Goal: Information Seeking & Learning: Learn about a topic

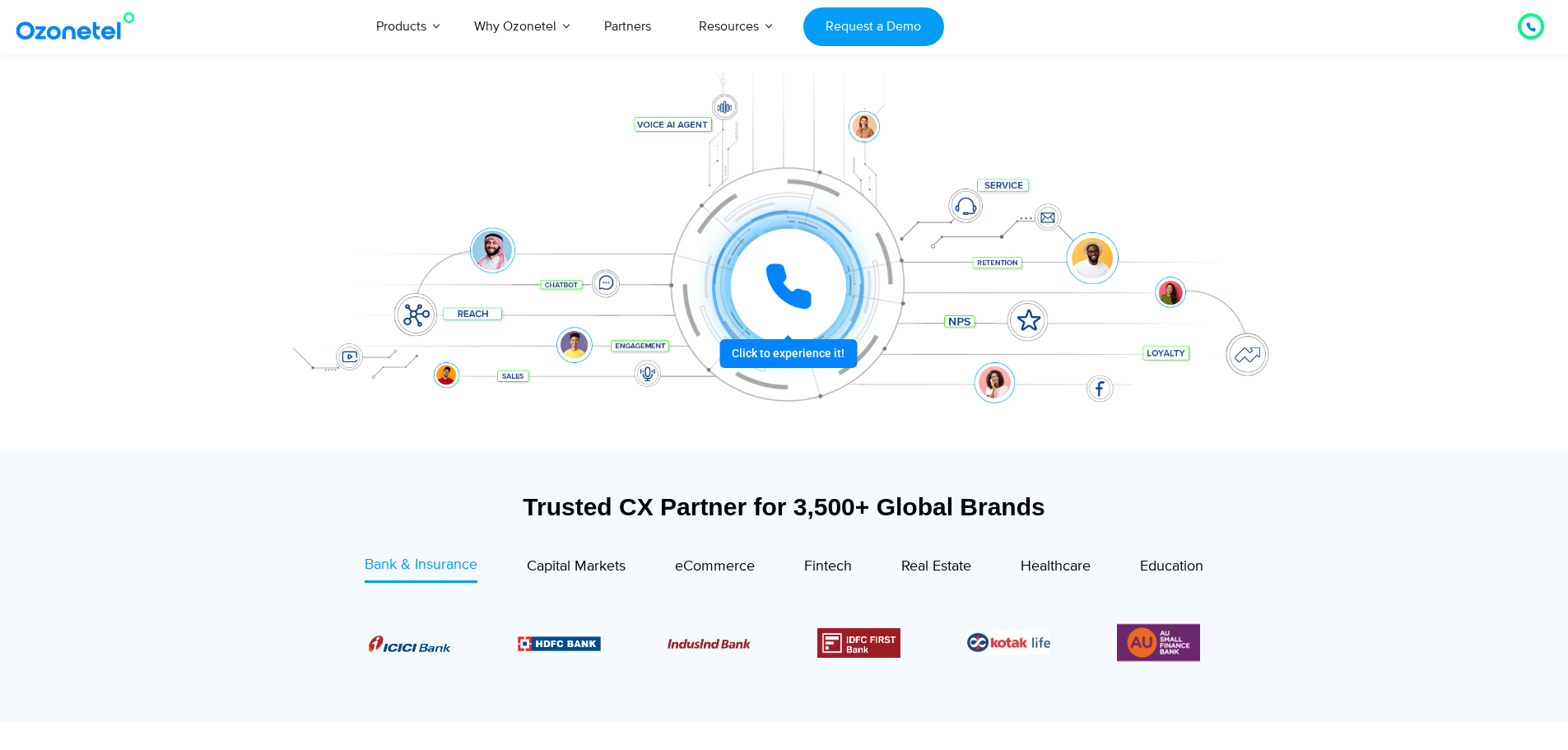
scroll to position [198, 0]
click at [783, 347] on div at bounding box center [787, 287] width 122 height 122
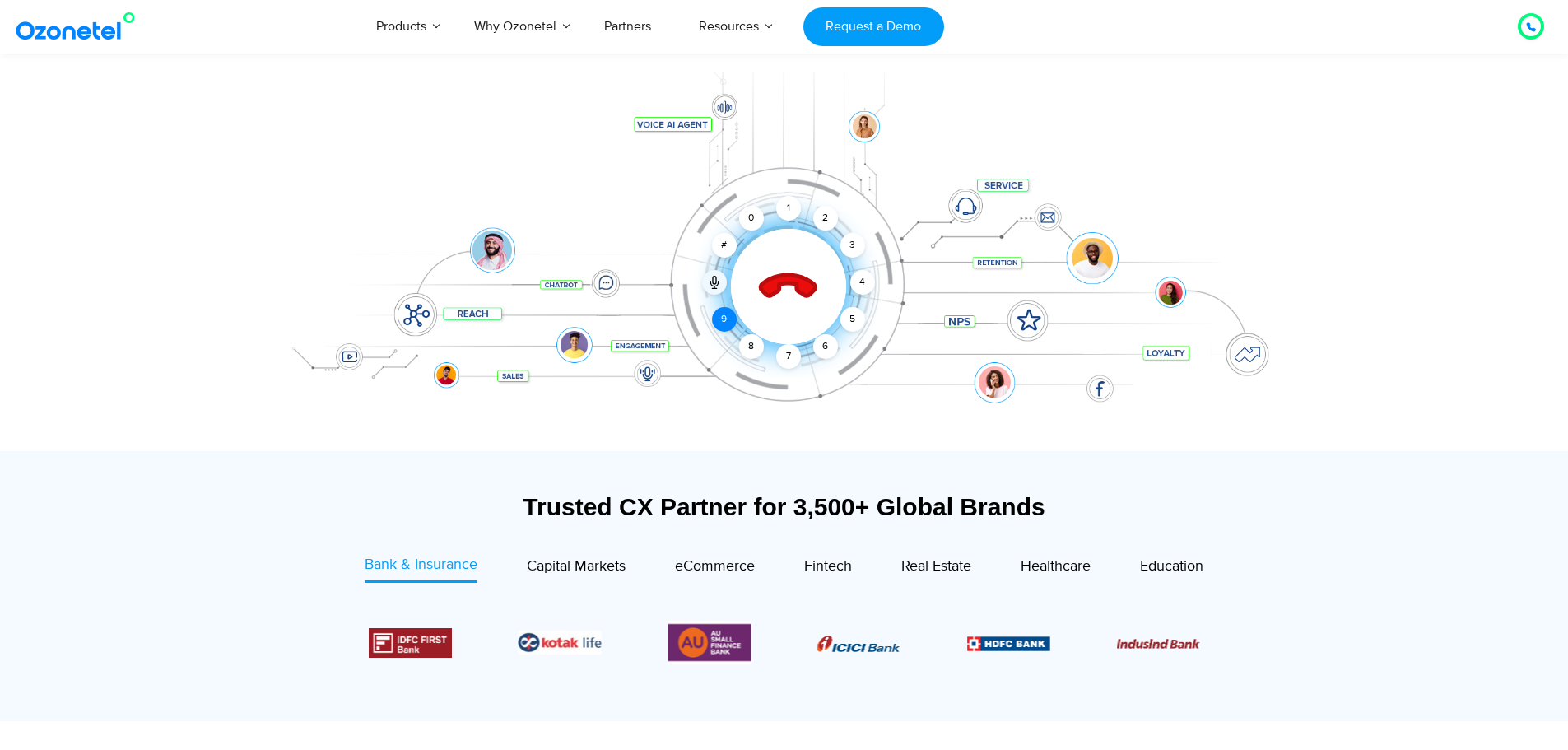
click at [725, 315] on div "9" at bounding box center [724, 320] width 25 height 25
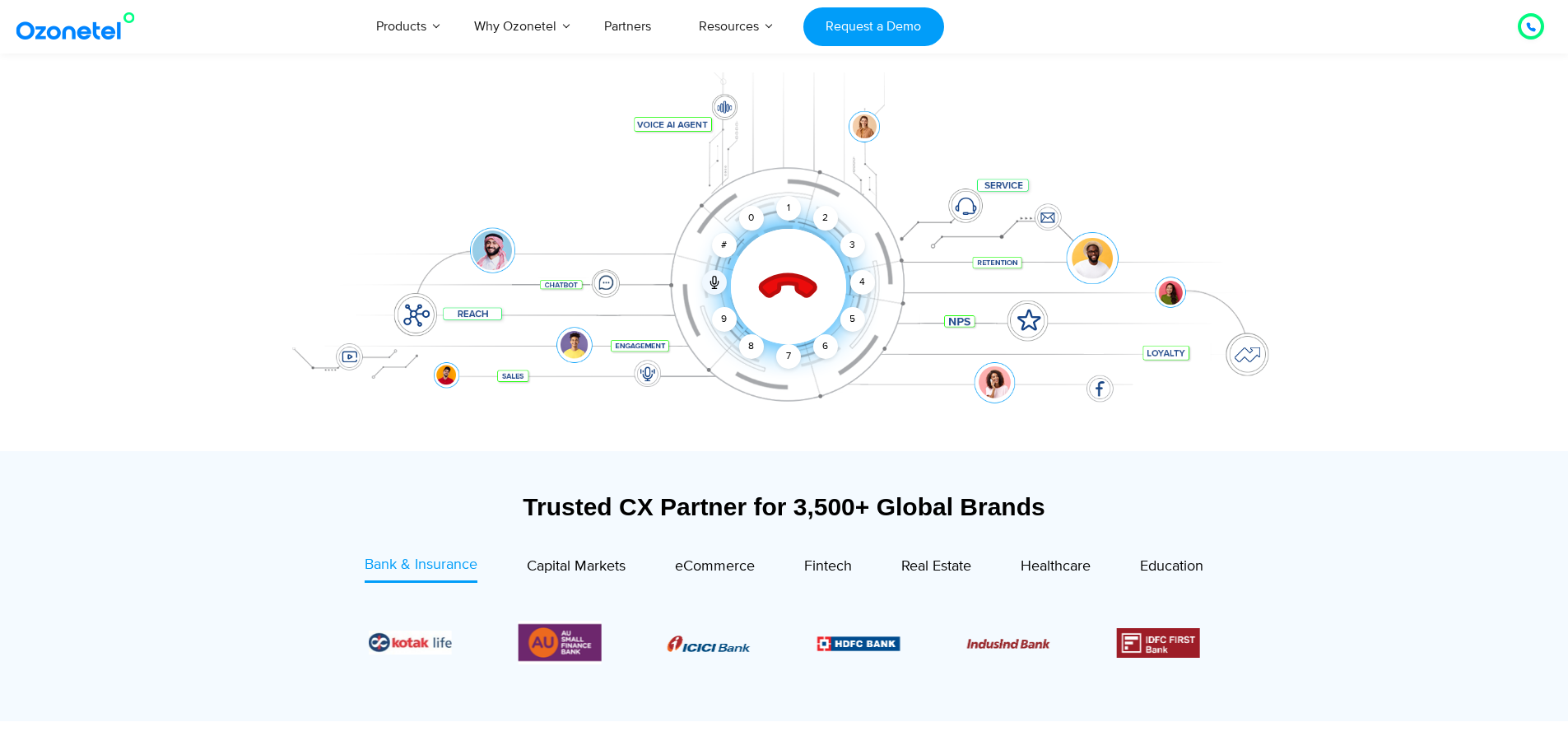
click at [783, 294] on icon at bounding box center [788, 287] width 70 height 70
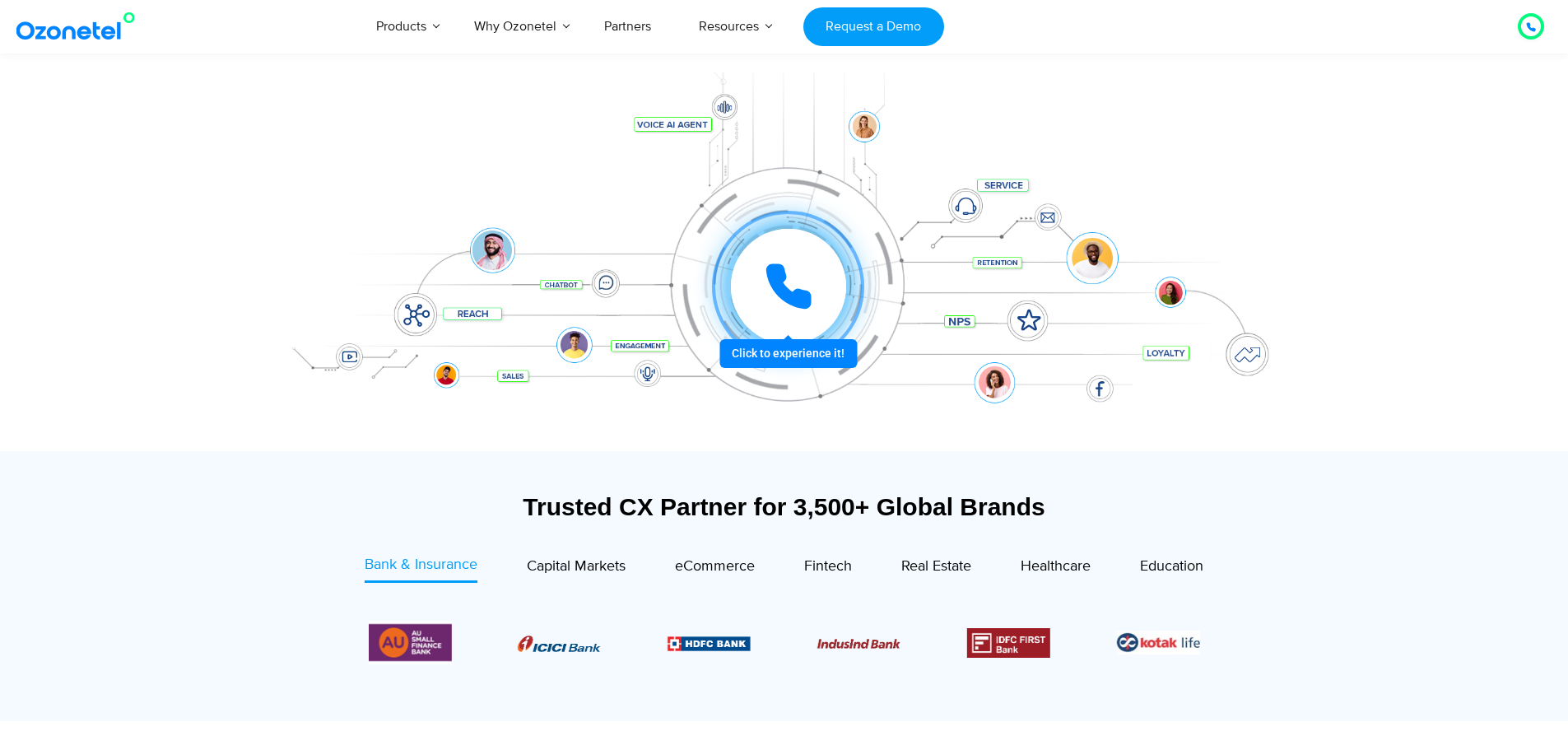
click at [782, 287] on icon at bounding box center [789, 287] width 42 height 42
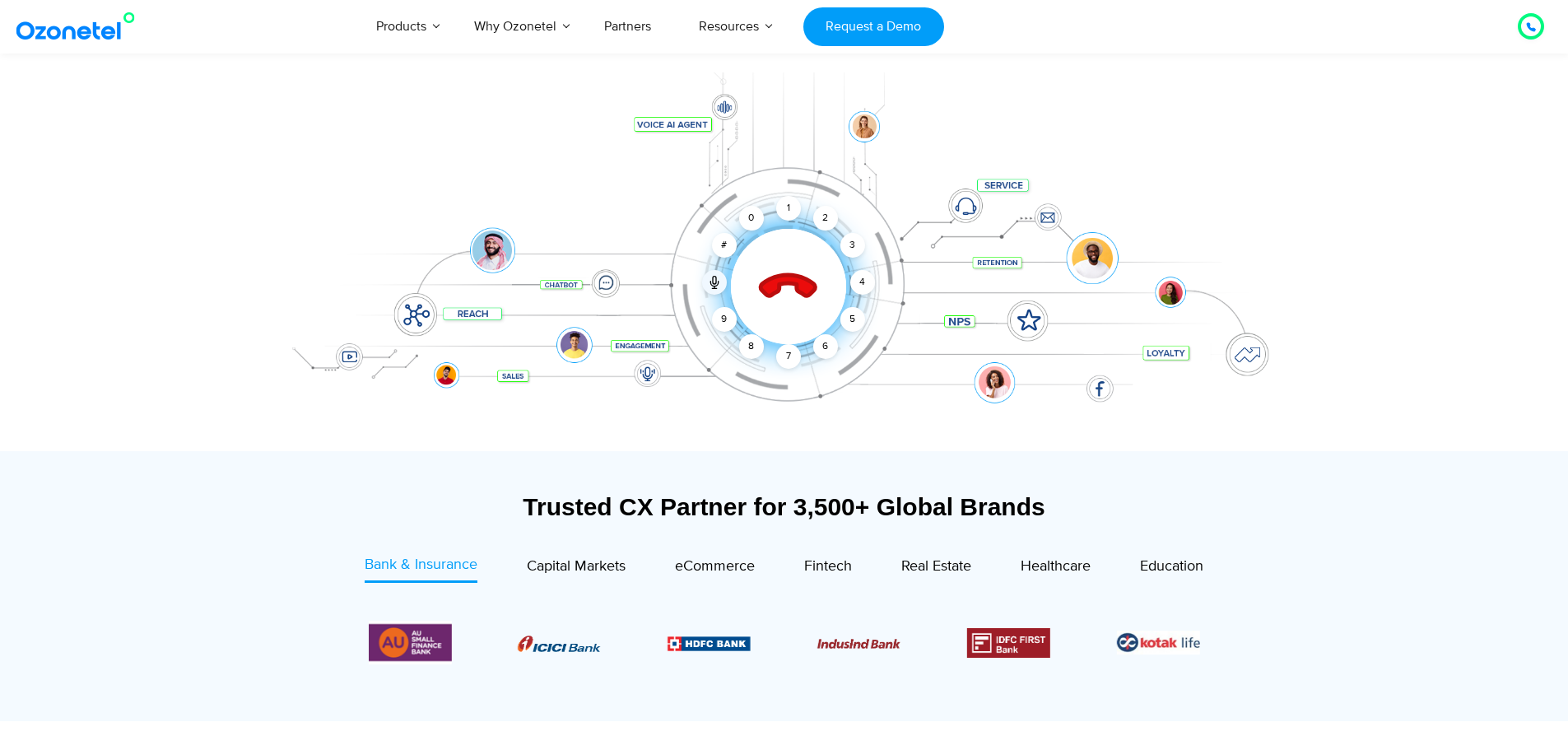
click at [782, 287] on icon at bounding box center [787, 287] width 57 height 57
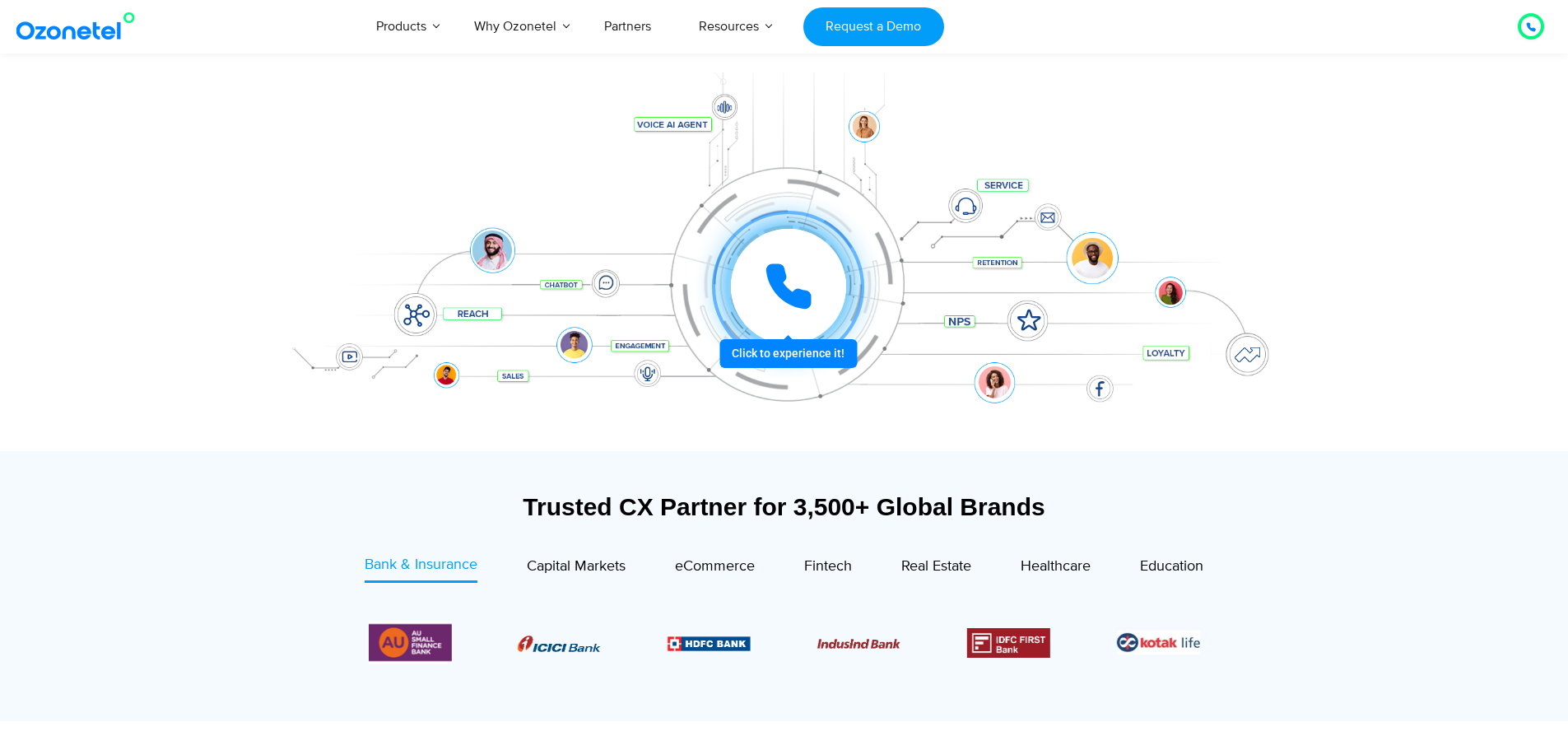
click at [782, 287] on icon at bounding box center [789, 287] width 42 height 42
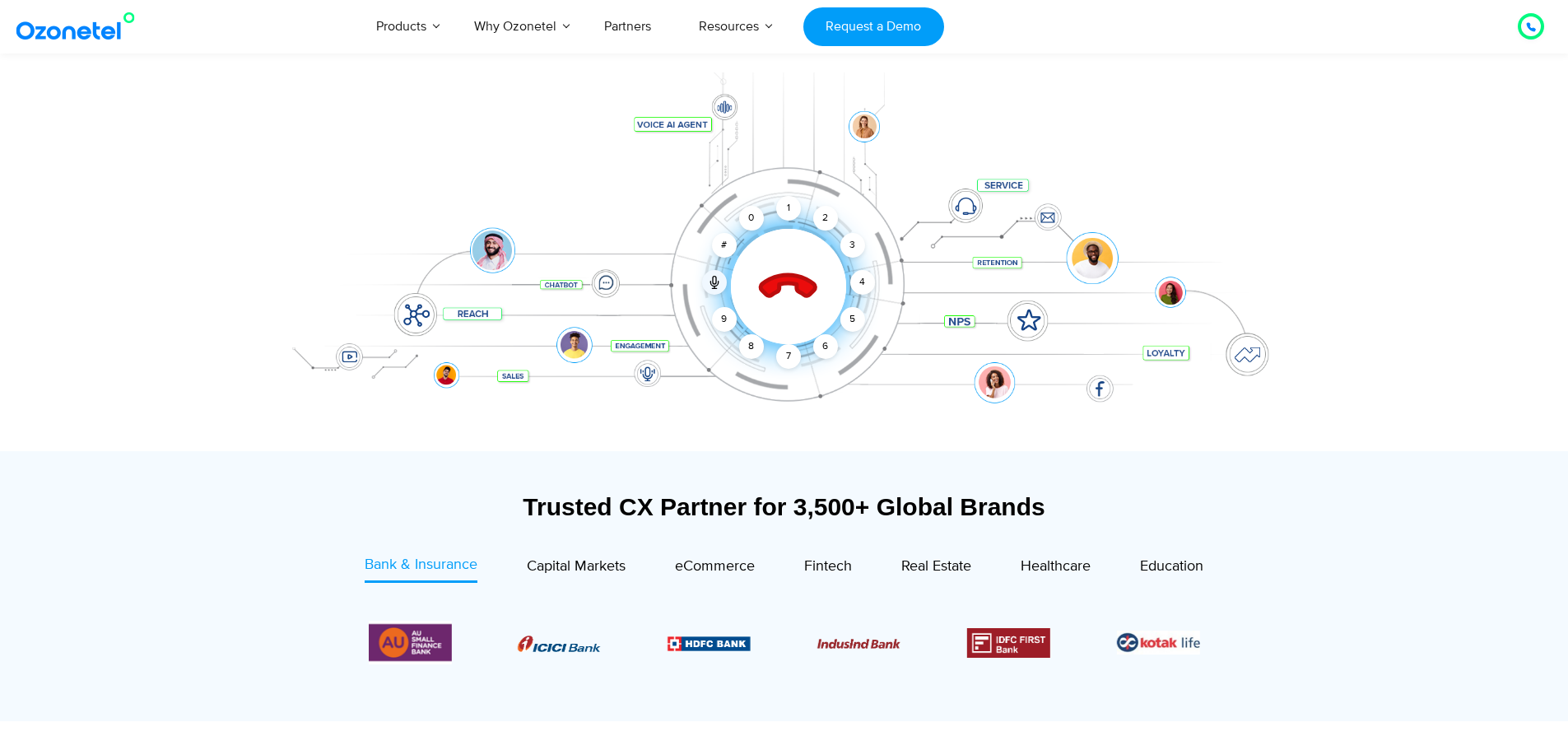
click at [684, 120] on div "Click to end call Call connected 1 2 3 4 5 6 7 8 9 # 0" at bounding box center [784, 253] width 1029 height 280
click at [714, 106] on div at bounding box center [784, 262] width 1029 height 379
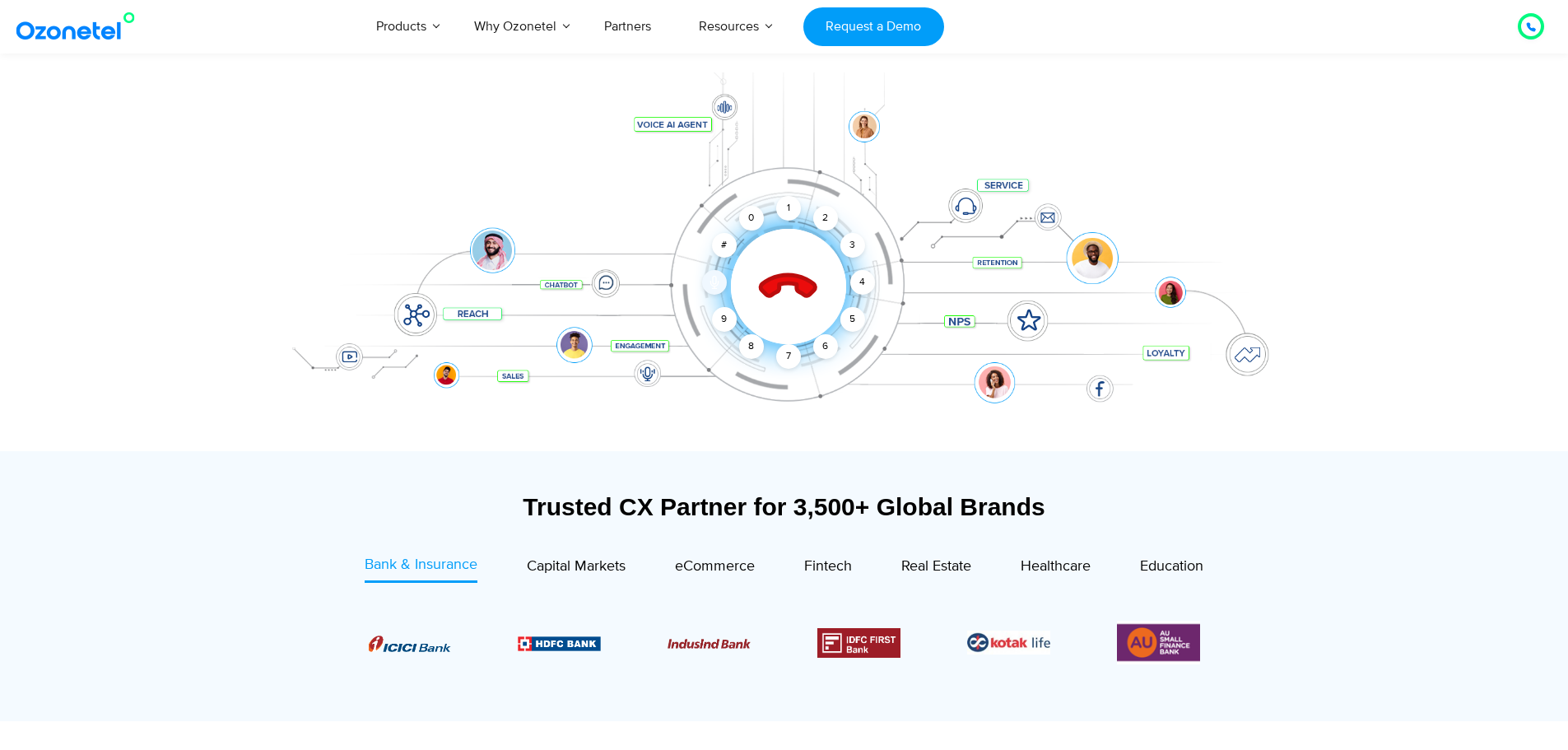
click at [708, 280] on icon at bounding box center [714, 282] width 13 height 13
click at [712, 287] on icon at bounding box center [714, 282] width 13 height 13
click at [769, 295] on icon at bounding box center [787, 287] width 57 height 57
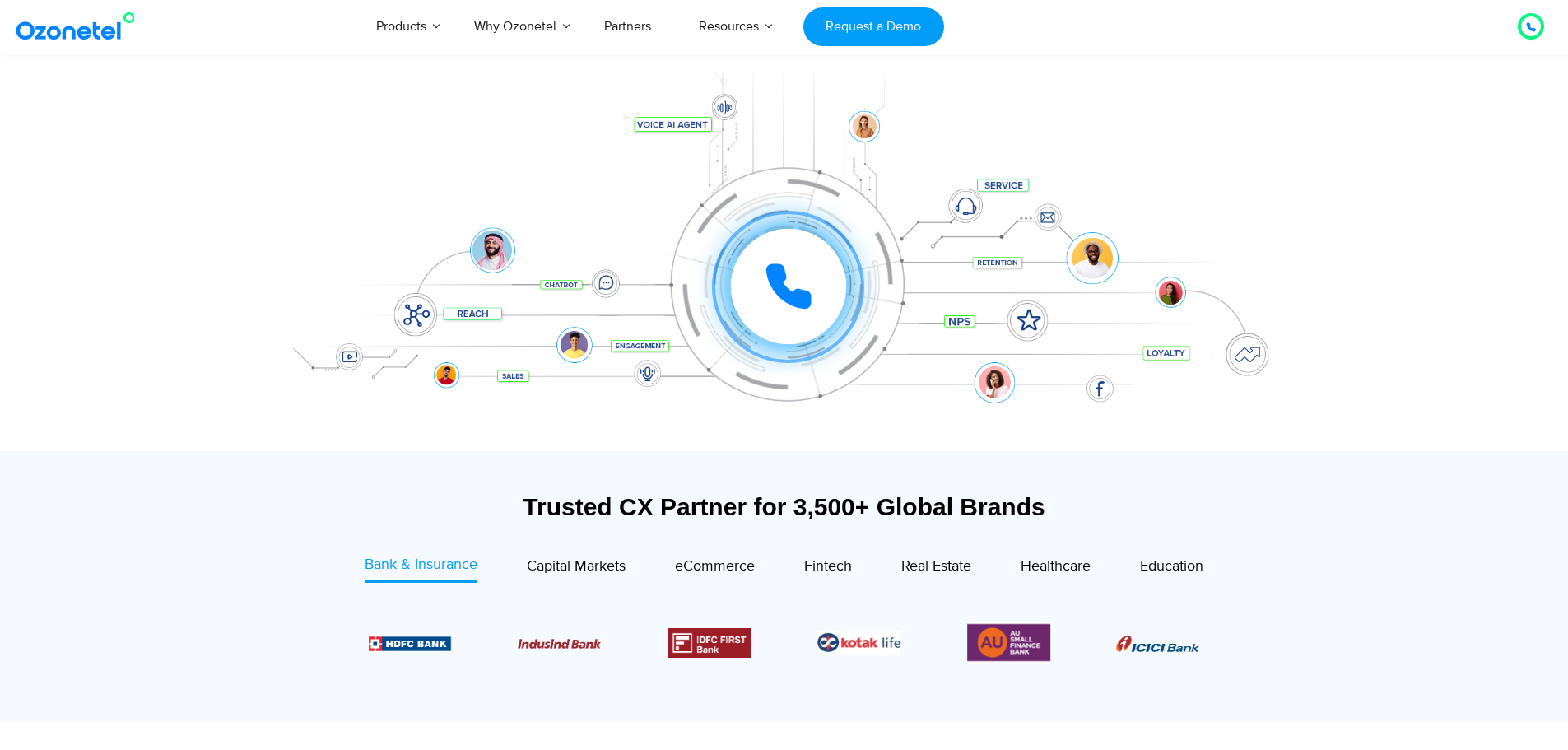
click at [691, 105] on div at bounding box center [784, 262] width 1029 height 379
click at [735, 101] on div at bounding box center [784, 262] width 1029 height 379
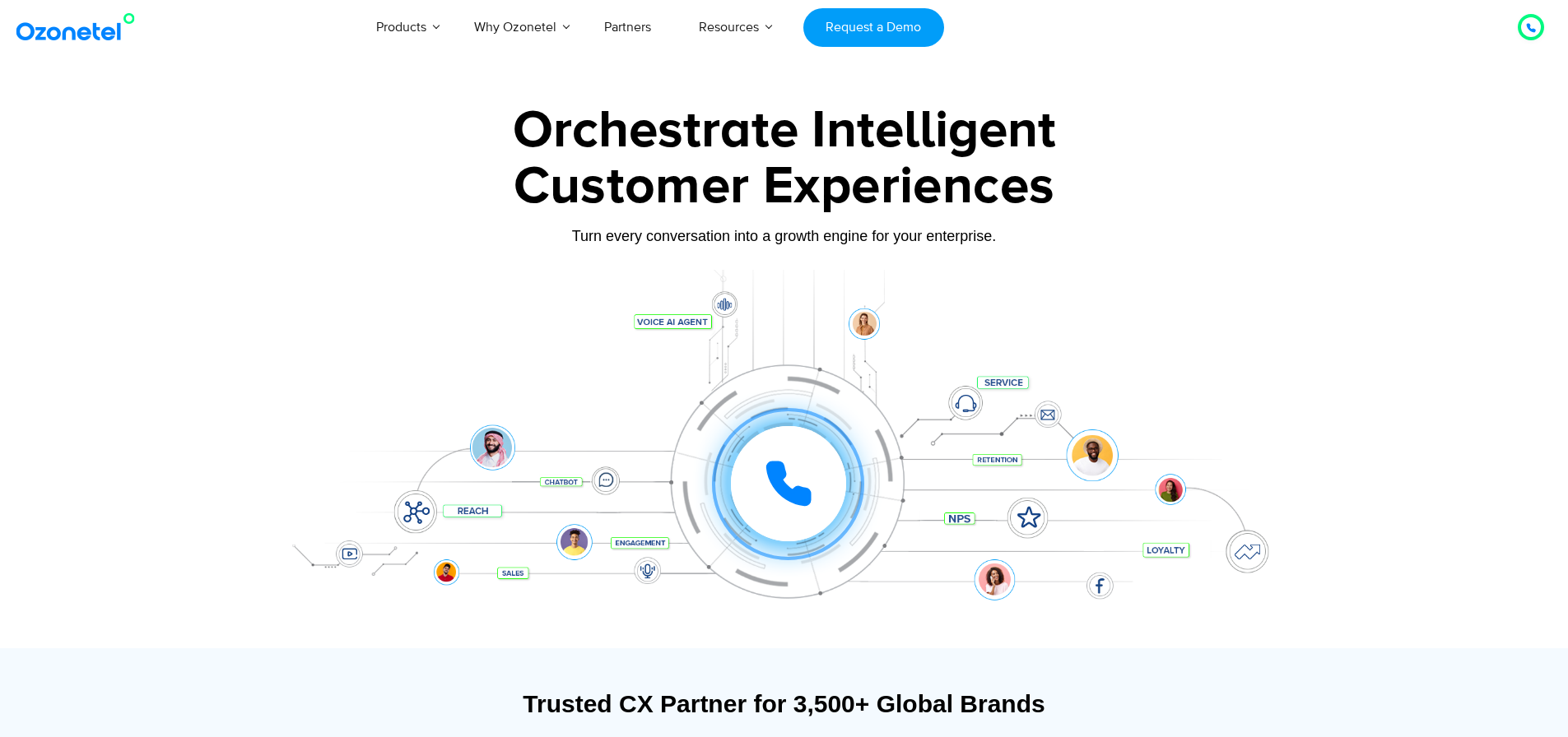
scroll to position [12, 0]
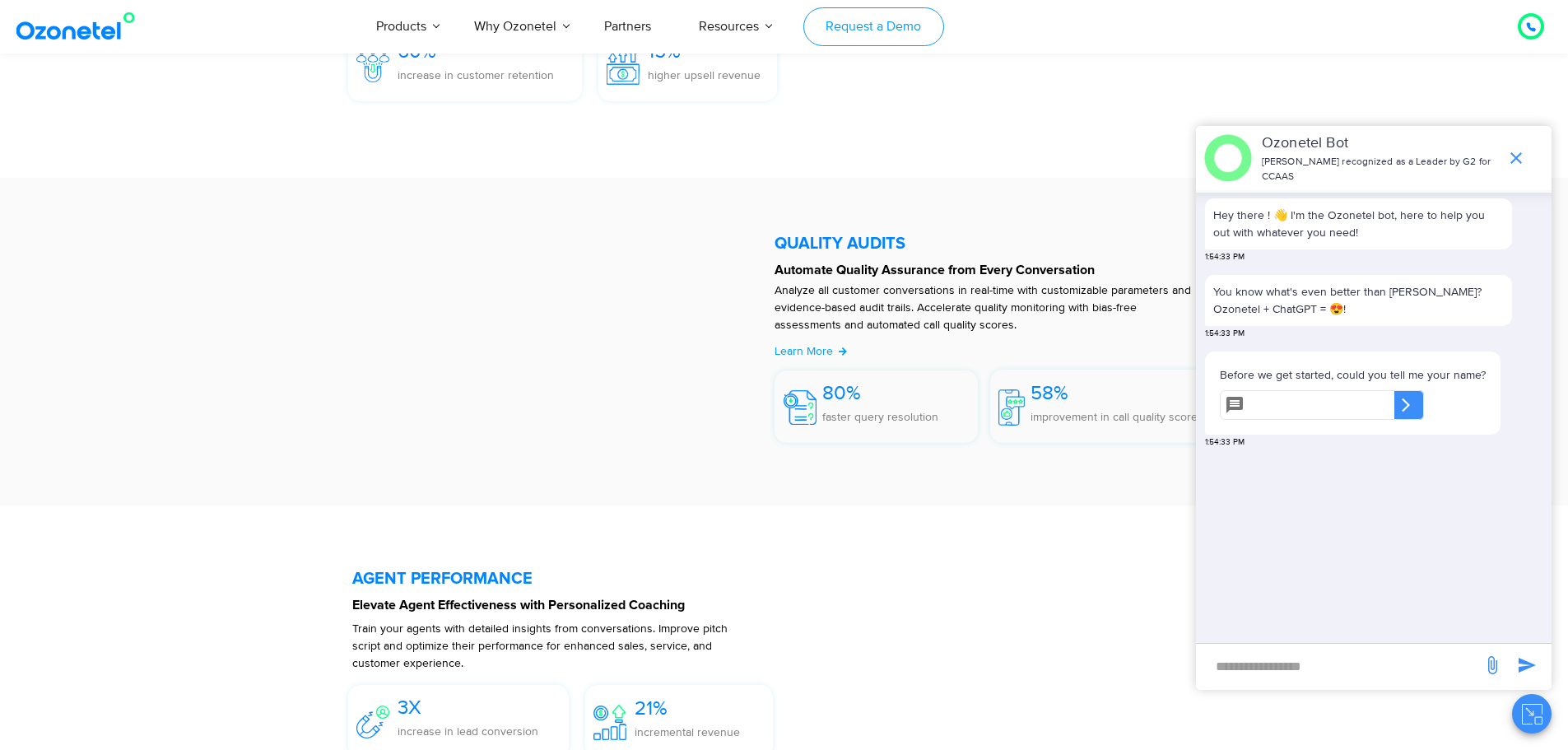
scroll to position [2371, 0]
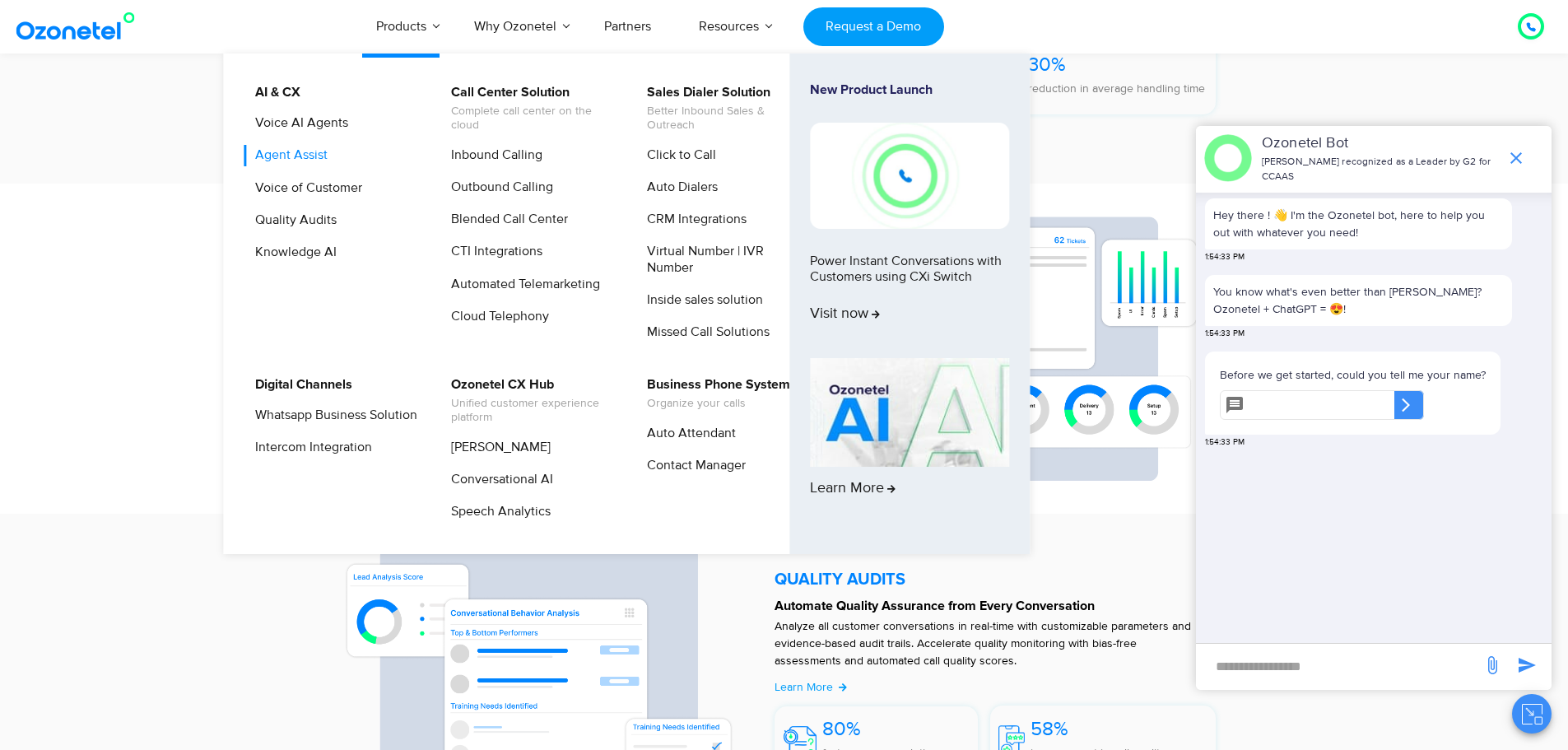
click at [307, 150] on link "Agent Assist" at bounding box center [287, 154] width 86 height 21
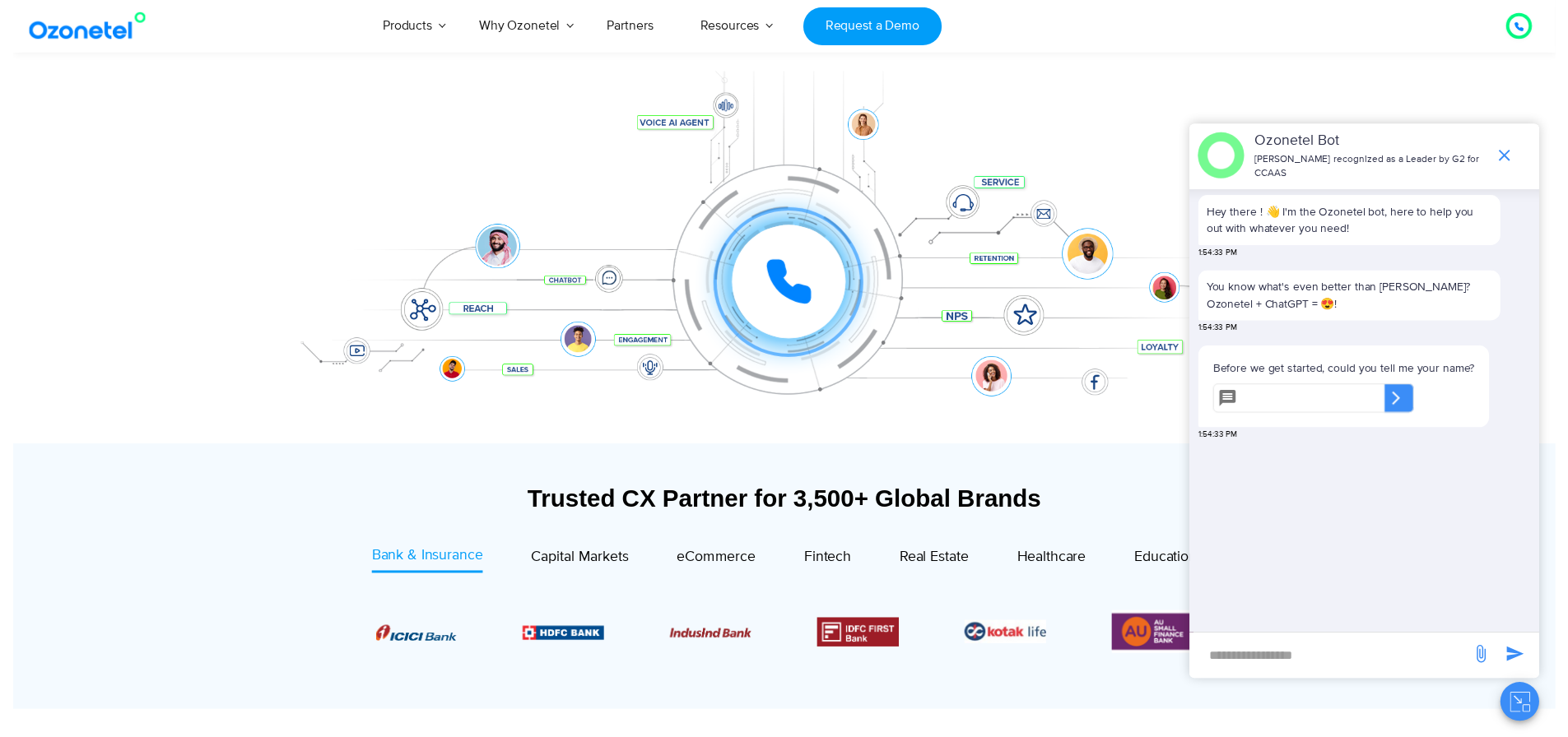
scroll to position [0, 0]
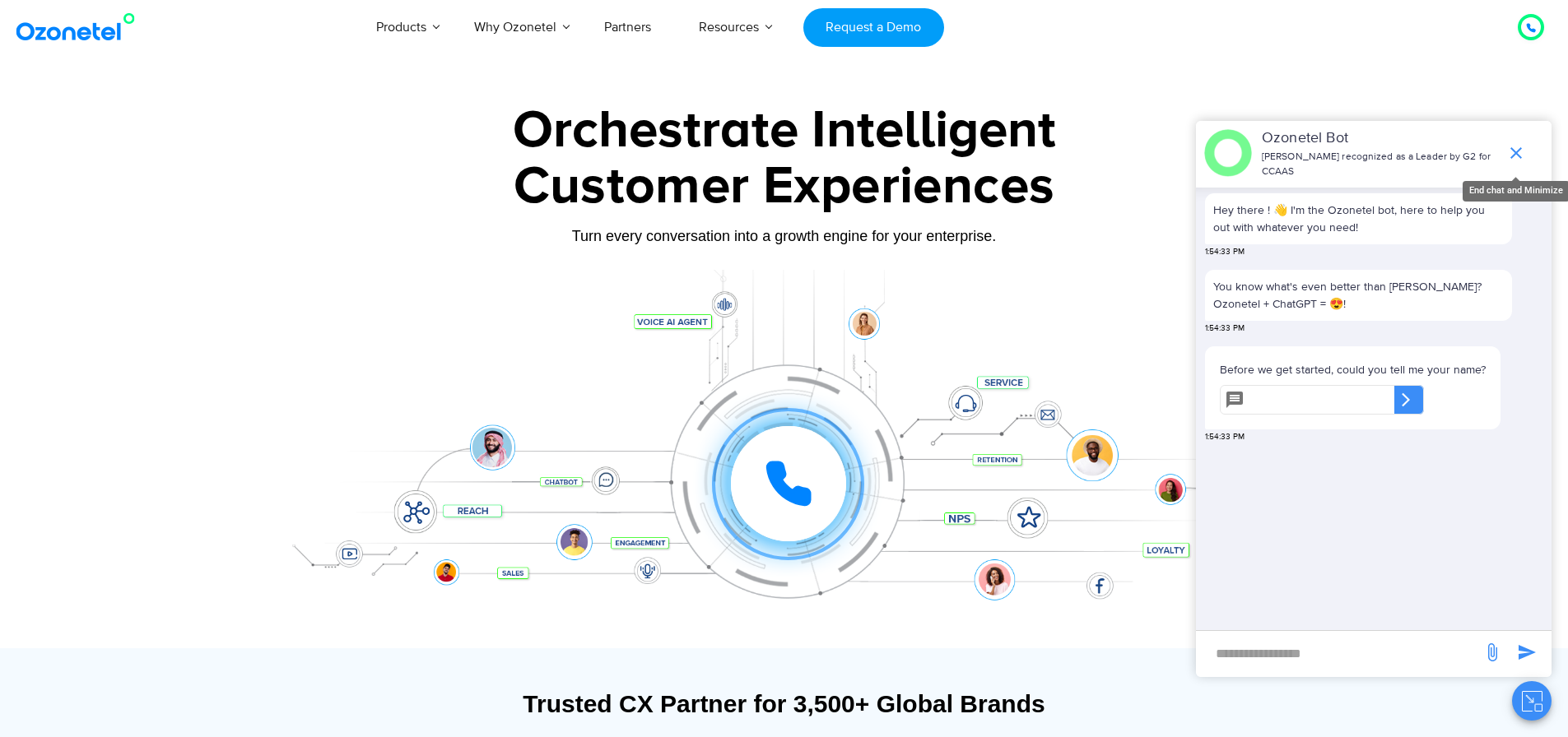
click at [1512, 143] on icon "end chat or minimize" at bounding box center [1517, 153] width 20 height 20
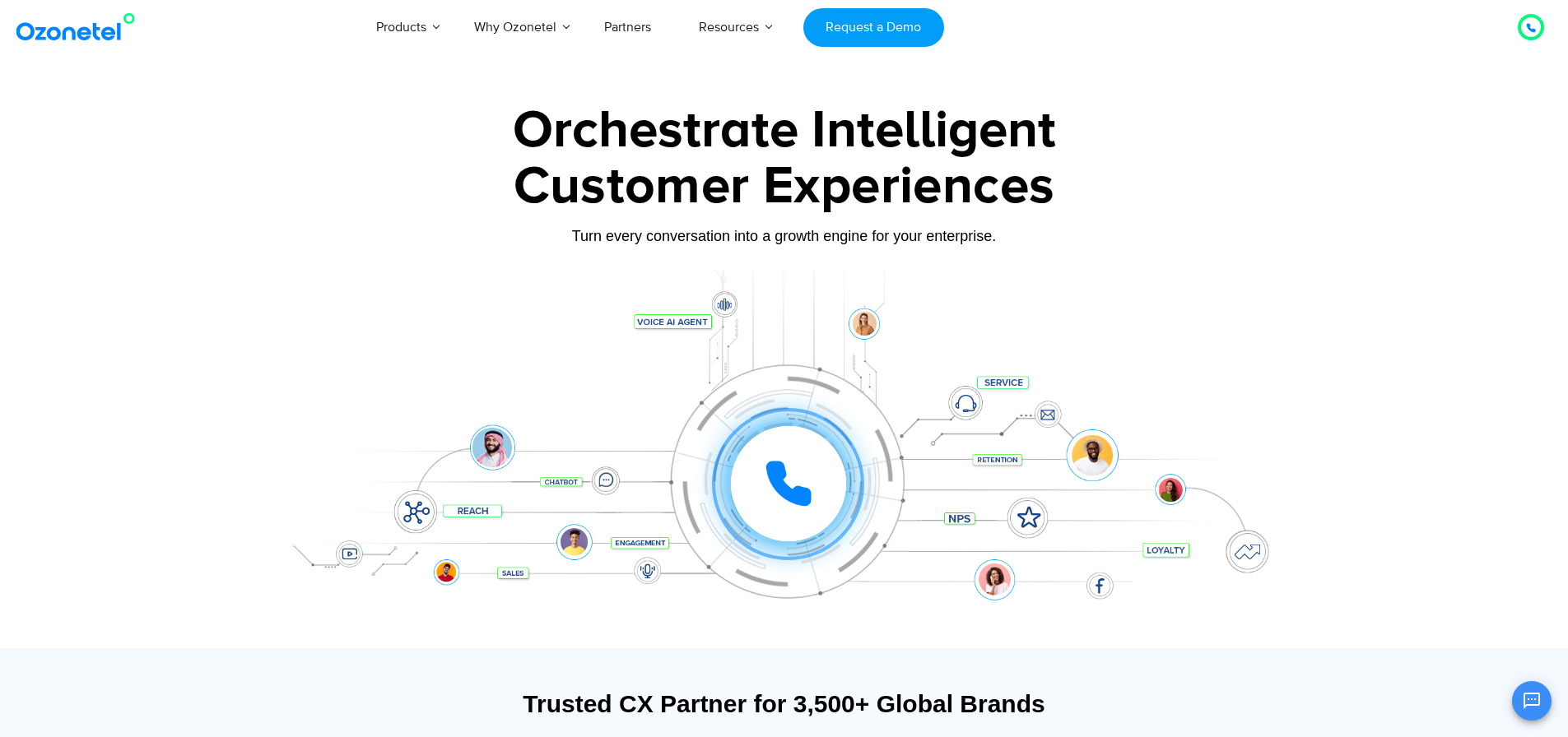
click at [76, 33] on img at bounding box center [79, 27] width 134 height 30
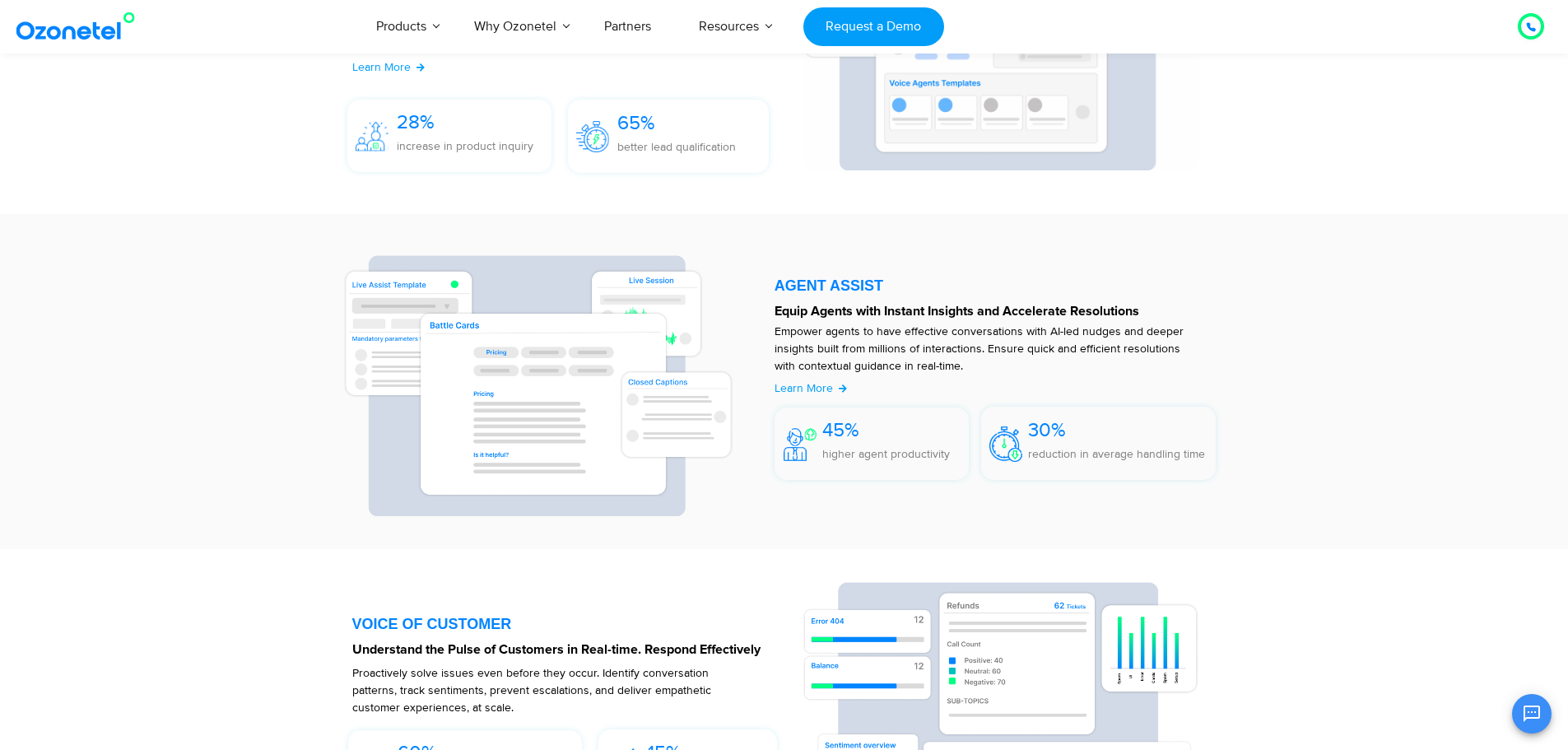
scroll to position [1778, 0]
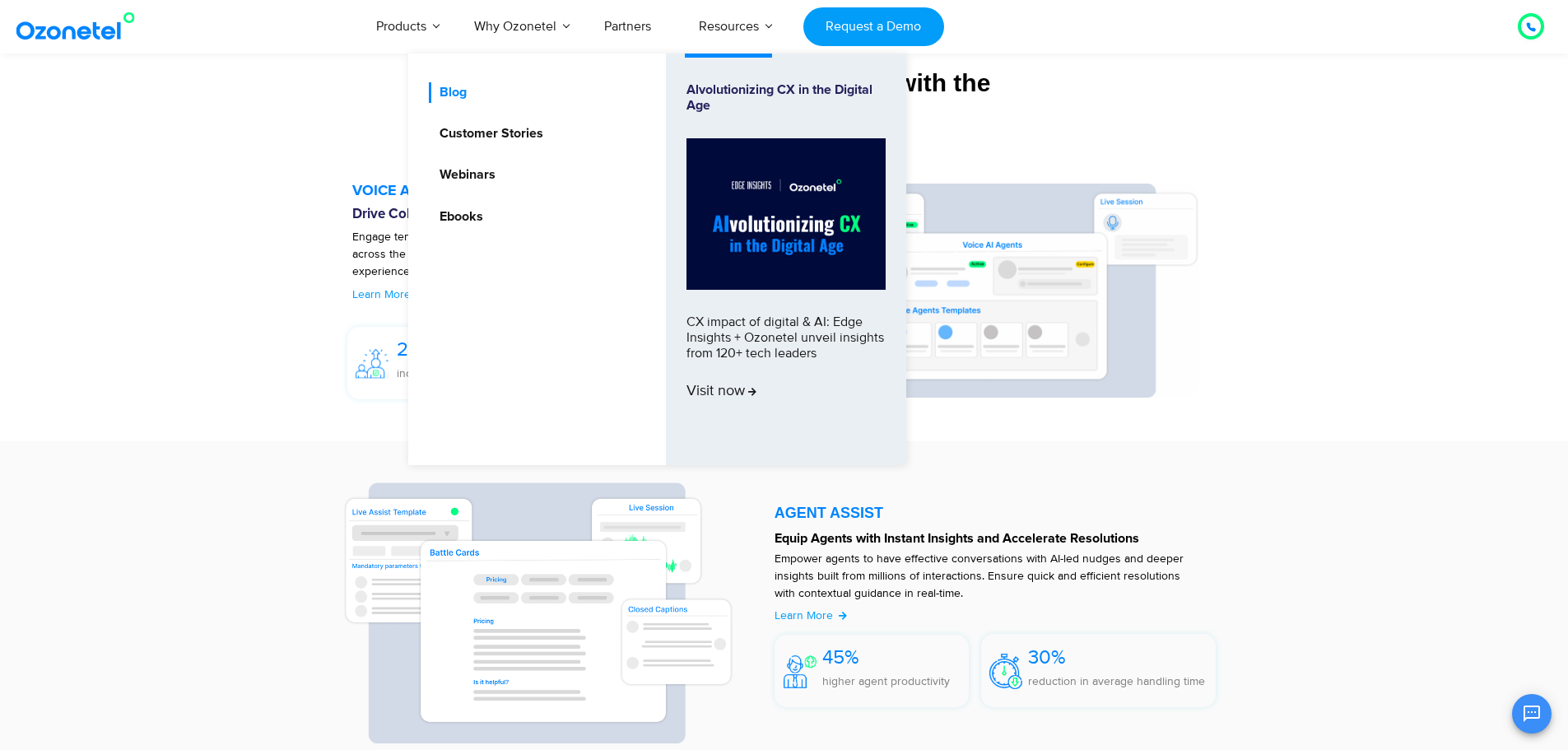
click at [458, 102] on link "Blog" at bounding box center [448, 92] width 41 height 21
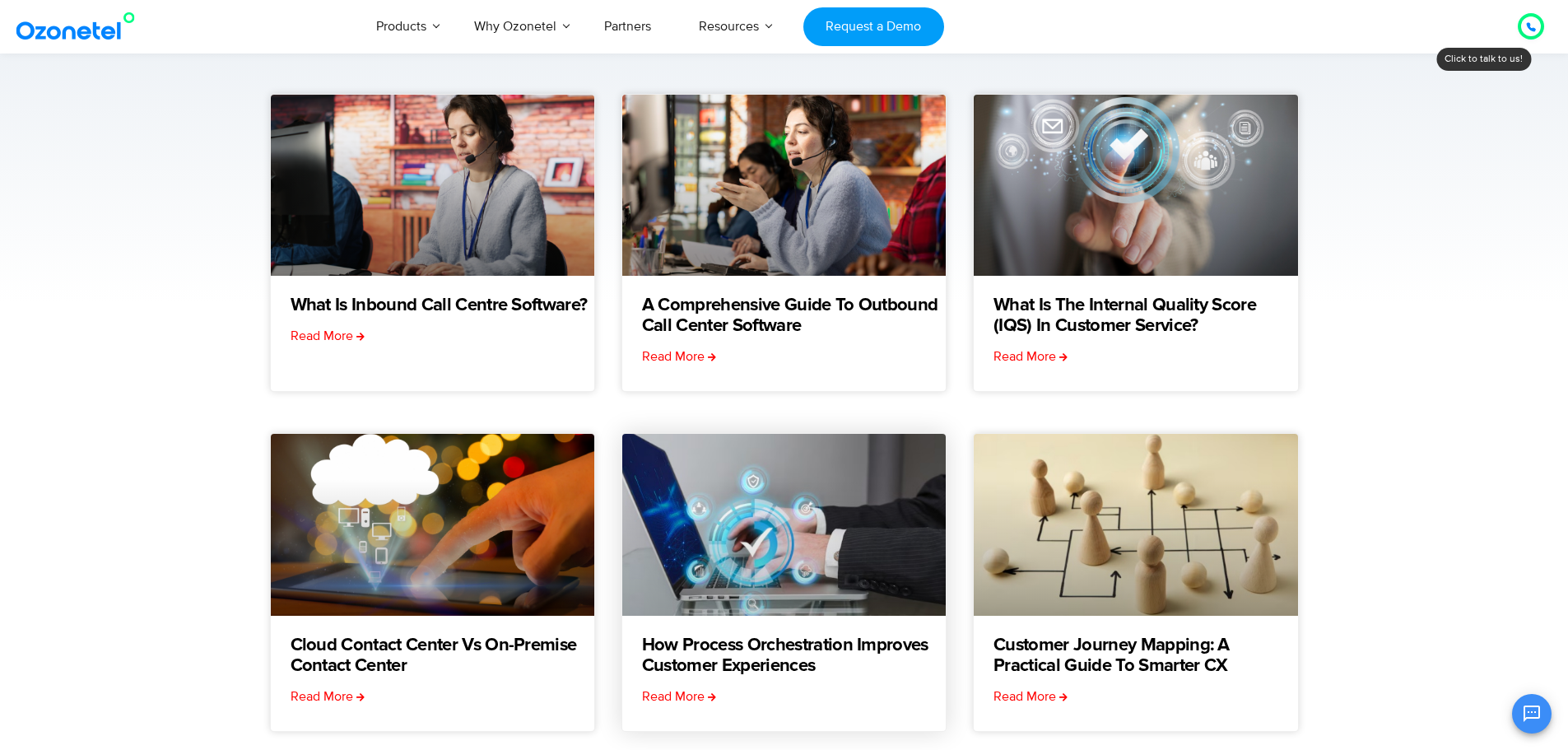
scroll to position [395, 0]
